Goal: Task Accomplishment & Management: Manage account settings

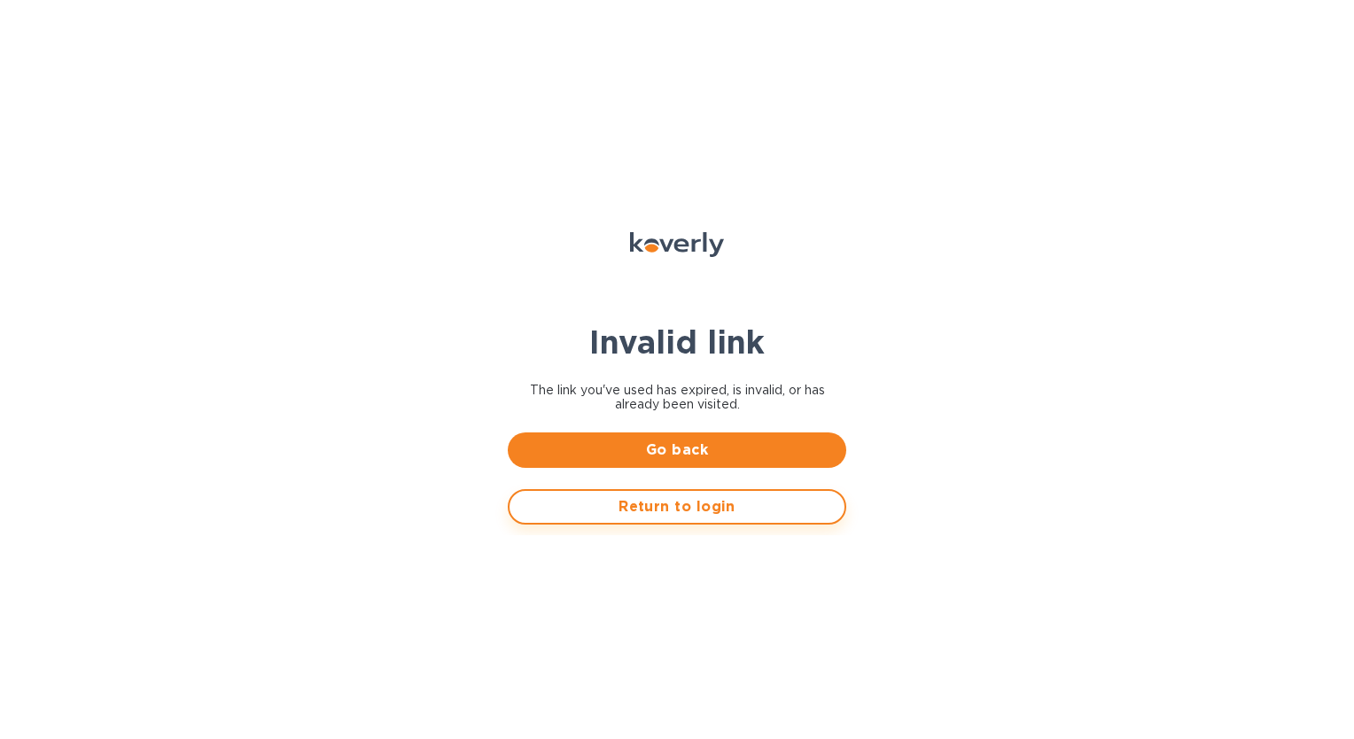
click at [714, 501] on span "Return to login" at bounding box center [677, 506] width 307 height 21
